Goal: Task Accomplishment & Management: Complete application form

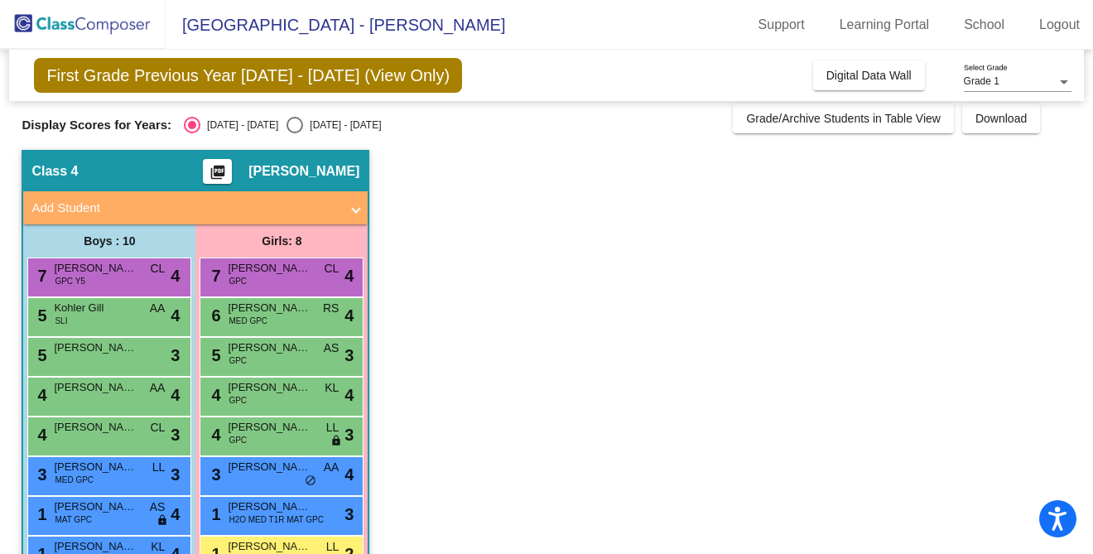
scroll to position [7, 0]
click at [354, 212] on span at bounding box center [356, 209] width 7 height 19
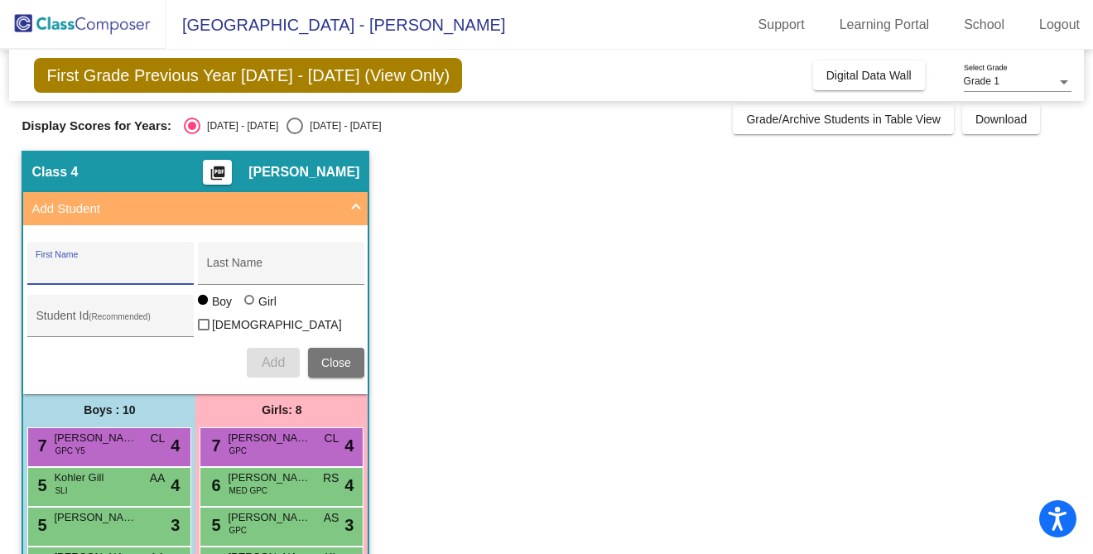
click at [99, 267] on input "First Name" at bounding box center [110, 269] width 149 height 13
type input "[PERSON_NAME]"
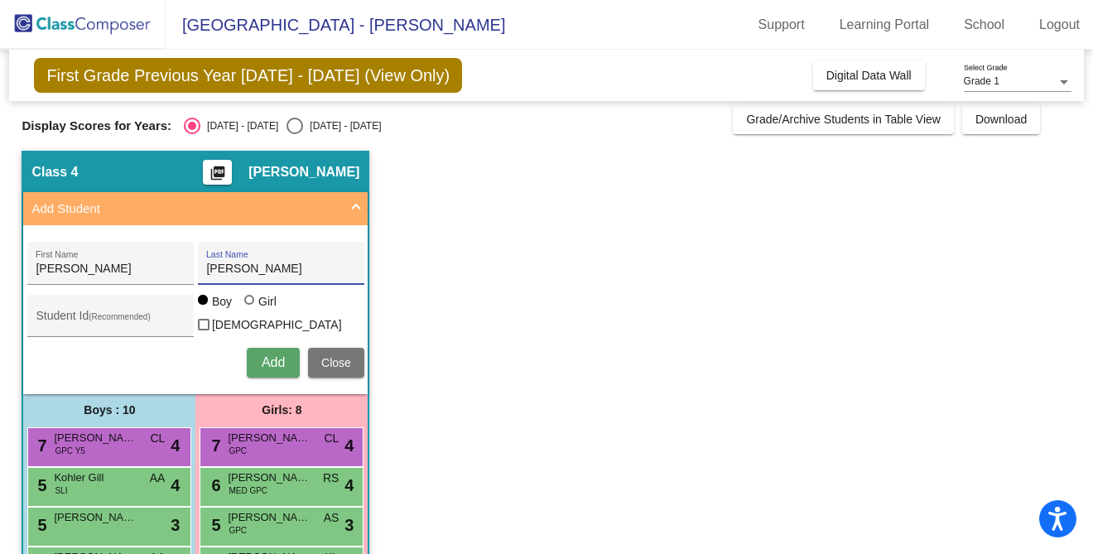
type input "[PERSON_NAME]"
click at [279, 361] on span "Add" at bounding box center [273, 362] width 23 height 14
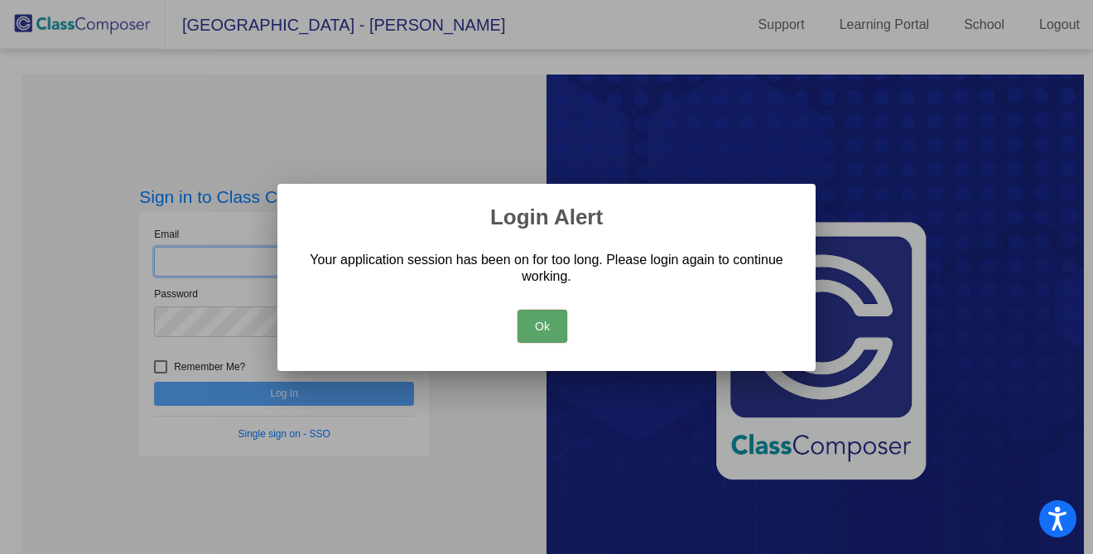
type input "[EMAIL_ADDRESS][DOMAIN_NAME]"
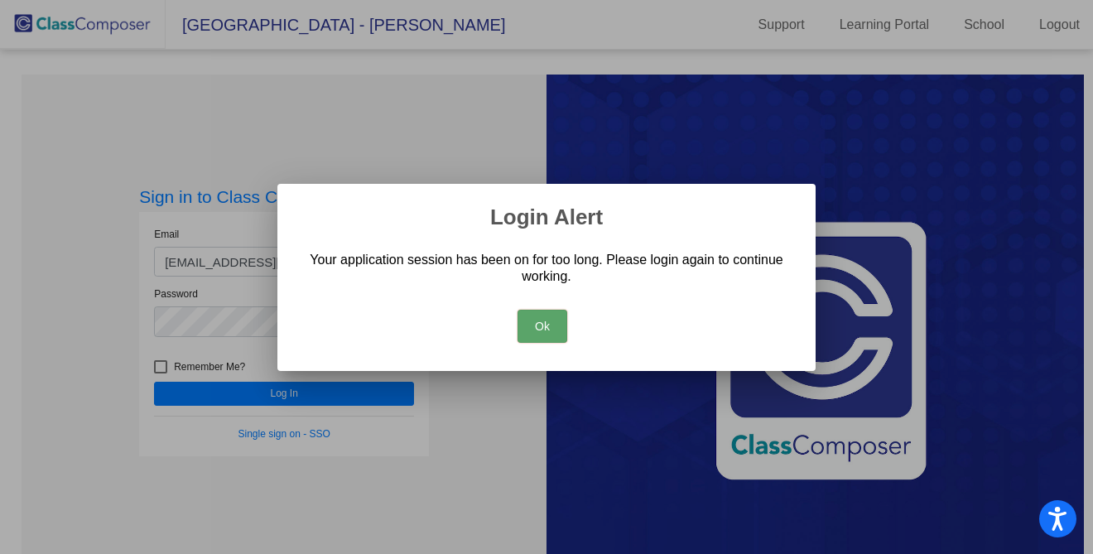
click at [532, 333] on button "Ok" at bounding box center [543, 326] width 50 height 33
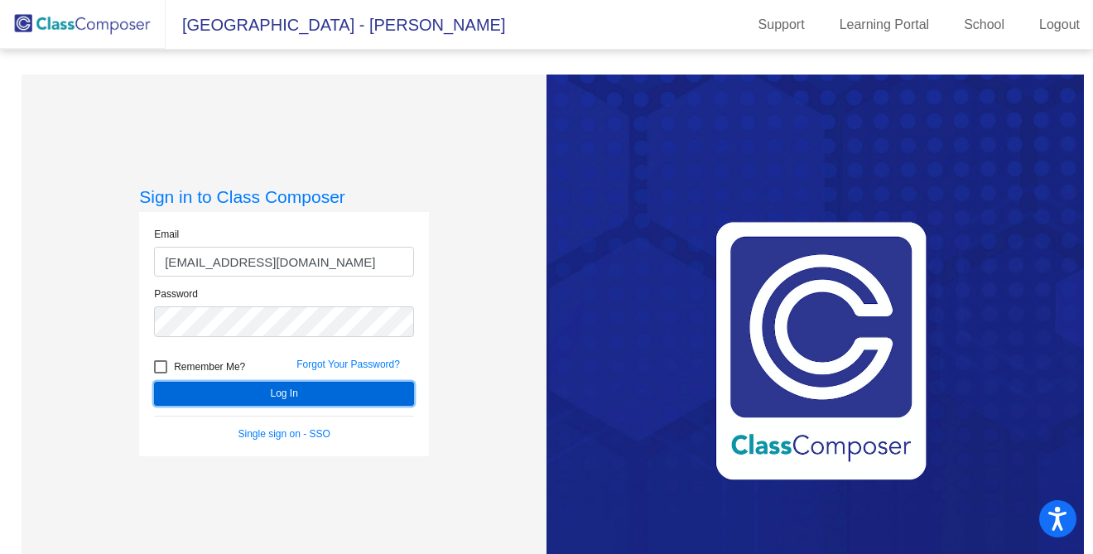
click at [268, 391] on button "Log In" at bounding box center [284, 394] width 260 height 24
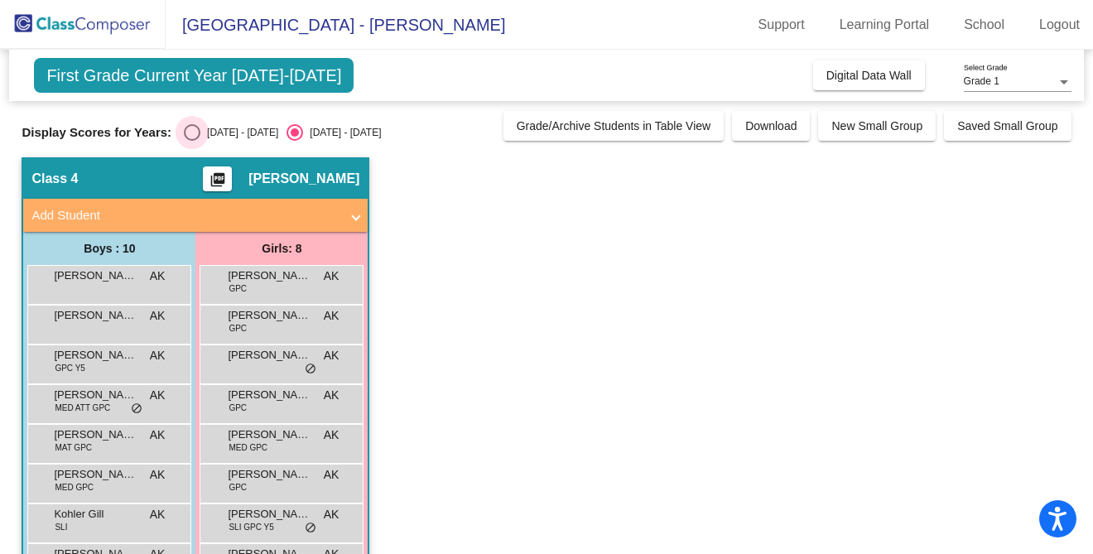
click at [189, 130] on div "Select an option" at bounding box center [192, 132] width 17 height 17
click at [191, 141] on input "[DATE] - [DATE]" at bounding box center [191, 141] width 1 height 1
radio input "true"
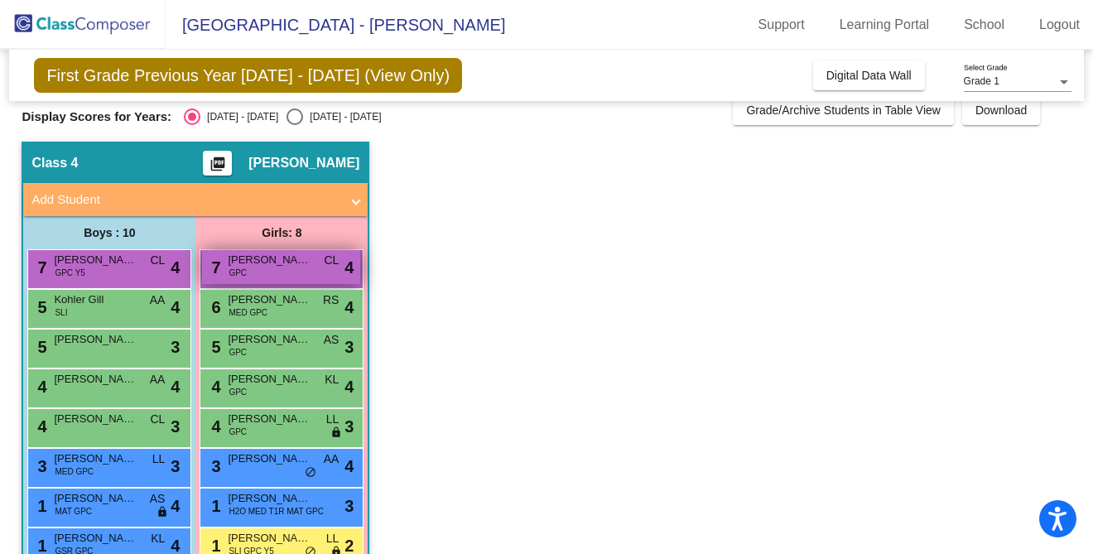
scroll to position [14, 0]
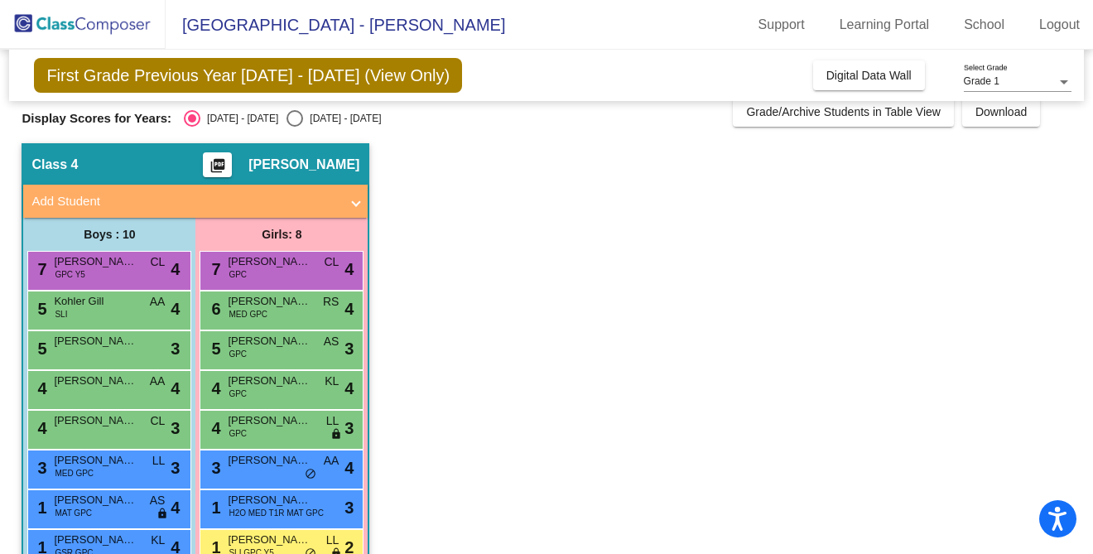
click at [72, 203] on mat-panel-title "Add Student" at bounding box center [185, 201] width 308 height 19
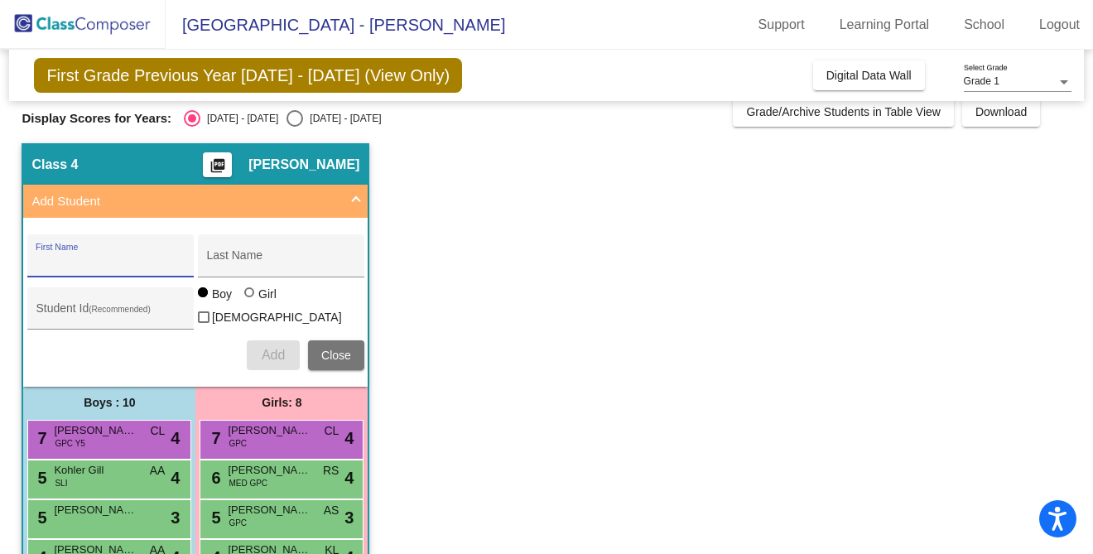
click at [74, 257] on input "First Name" at bounding box center [110, 261] width 149 height 13
type input "[PERSON_NAME]"
click at [238, 253] on div "Last Name" at bounding box center [280, 260] width 149 height 34
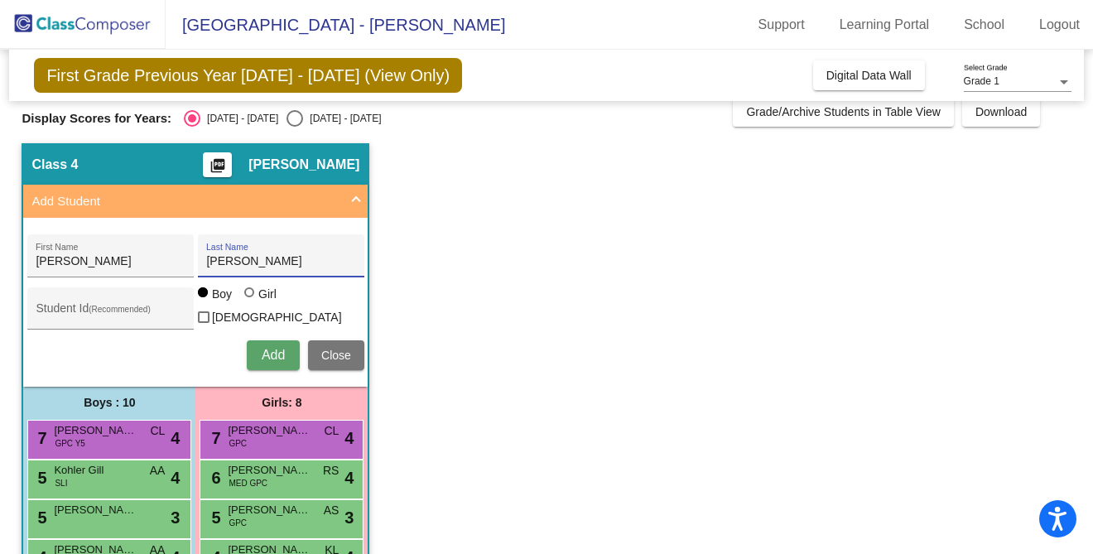
type input "[PERSON_NAME]"
click at [268, 354] on span "Add" at bounding box center [273, 355] width 23 height 14
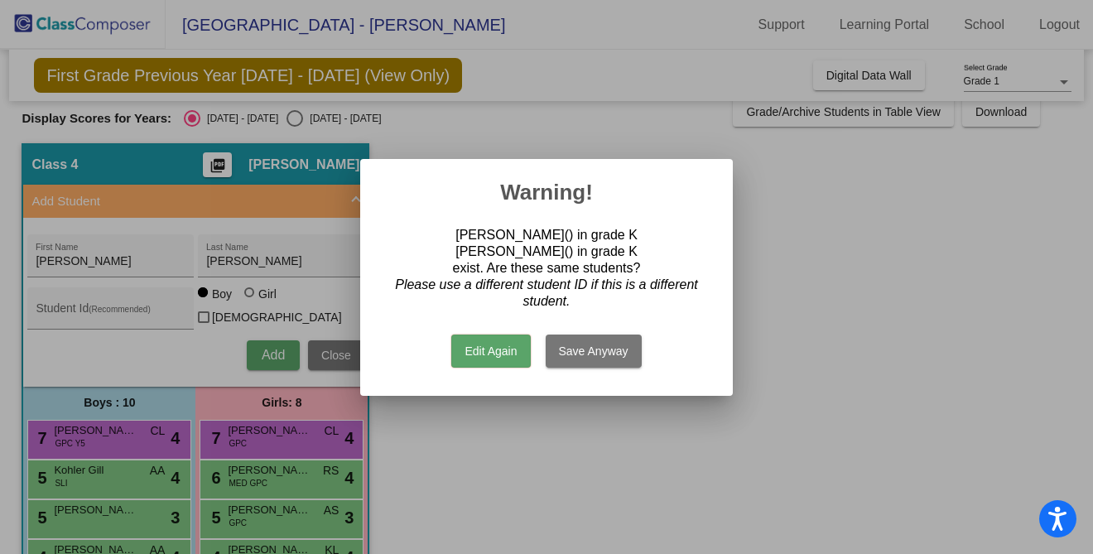
click at [572, 132] on div at bounding box center [546, 277] width 1093 height 554
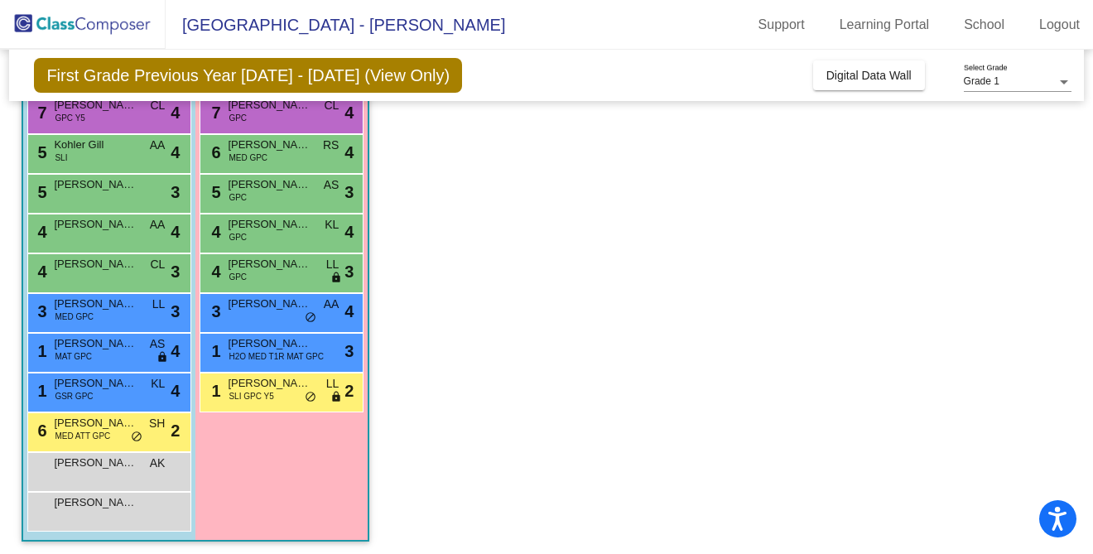
scroll to position [0, 0]
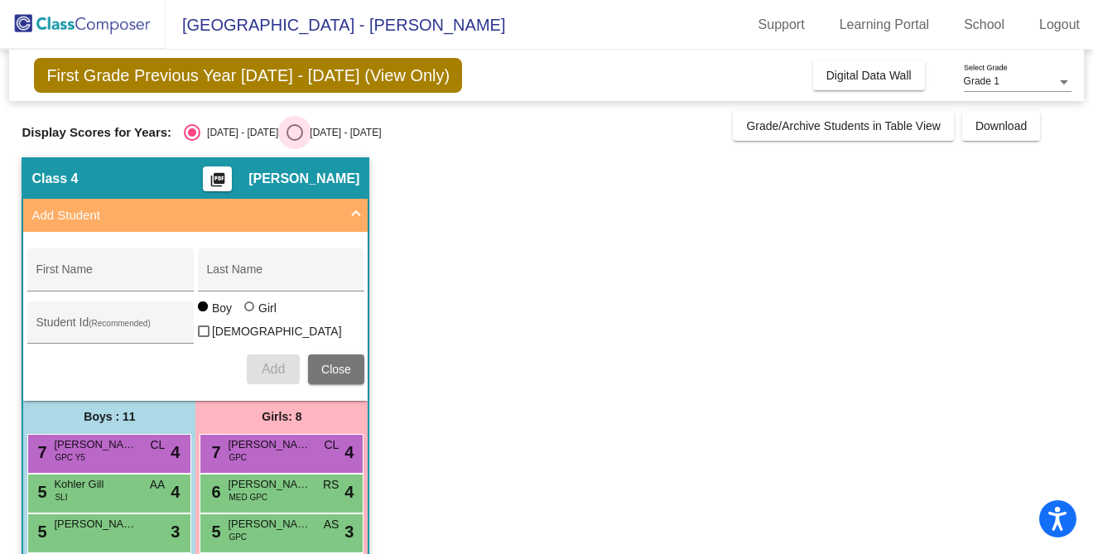
click at [287, 133] on div "Select an option" at bounding box center [295, 132] width 17 height 17
click at [294, 141] on input "[DATE] - [DATE]" at bounding box center [294, 141] width 1 height 1
radio input "true"
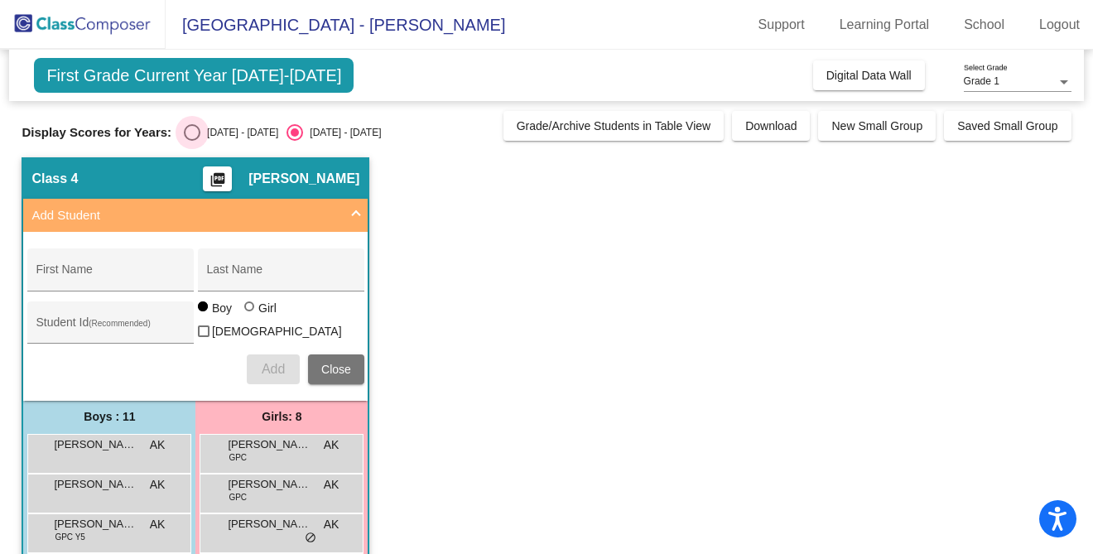
click at [187, 133] on div "Select an option" at bounding box center [192, 132] width 17 height 17
click at [191, 141] on input "[DATE] - [DATE]" at bounding box center [191, 141] width 1 height 1
radio input "true"
